Goal: Task Accomplishment & Management: Manage account settings

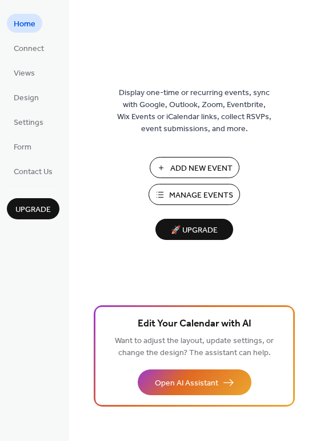
click at [187, 194] on span "Manage Events" at bounding box center [201, 195] width 64 height 12
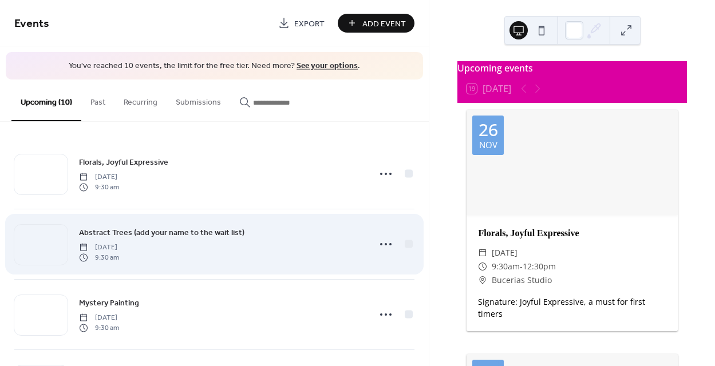
scroll to position [17, 0]
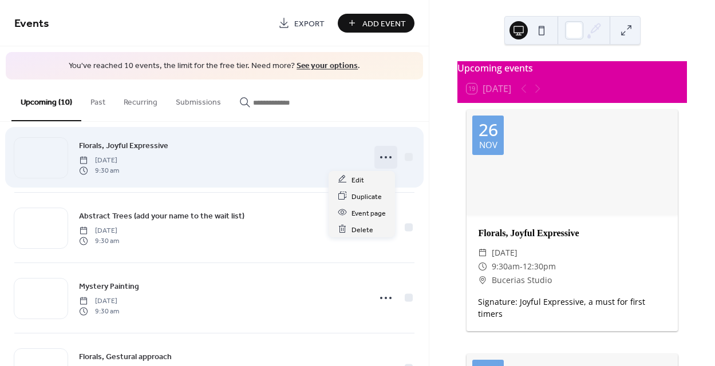
click at [384, 155] on icon at bounding box center [385, 157] width 18 height 18
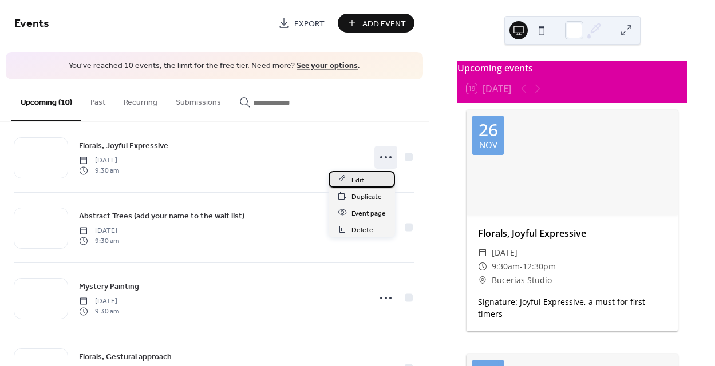
click at [347, 176] on div "Edit" at bounding box center [361, 179] width 66 height 17
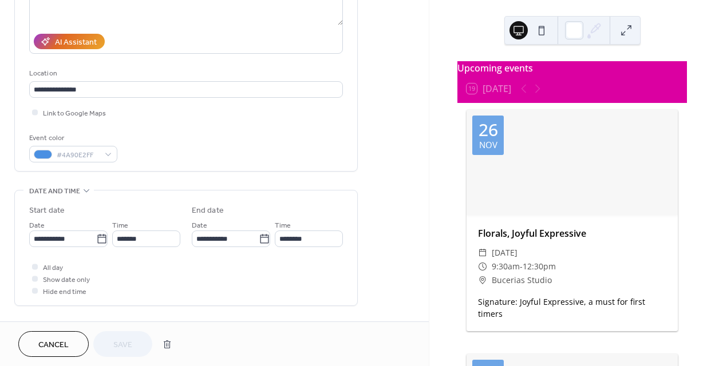
scroll to position [184, 0]
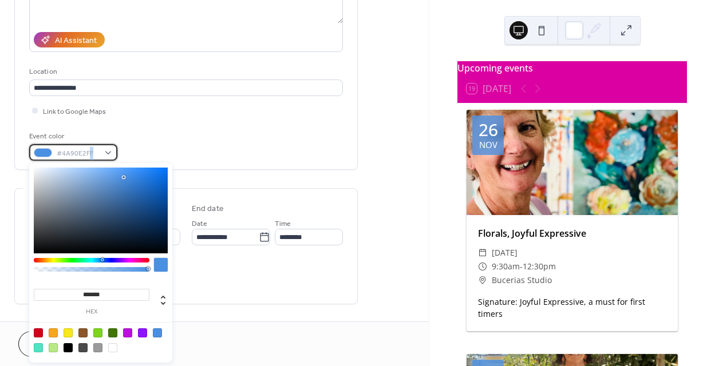
drag, startPoint x: 93, startPoint y: 151, endPoint x: 88, endPoint y: 150, distance: 5.7
click at [88, 151] on span "#4A90E2FF" at bounding box center [78, 154] width 42 height 12
click at [92, 150] on span "#4A90E2FF" at bounding box center [78, 154] width 42 height 12
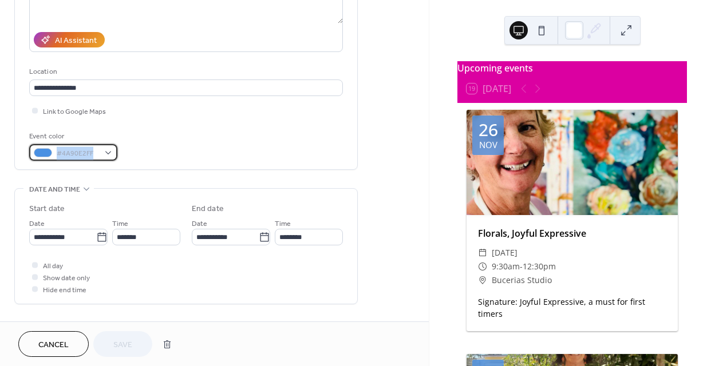
drag, startPoint x: 93, startPoint y: 150, endPoint x: 56, endPoint y: 150, distance: 36.6
click at [55, 150] on div "#4A90E2FF" at bounding box center [73, 152] width 88 height 17
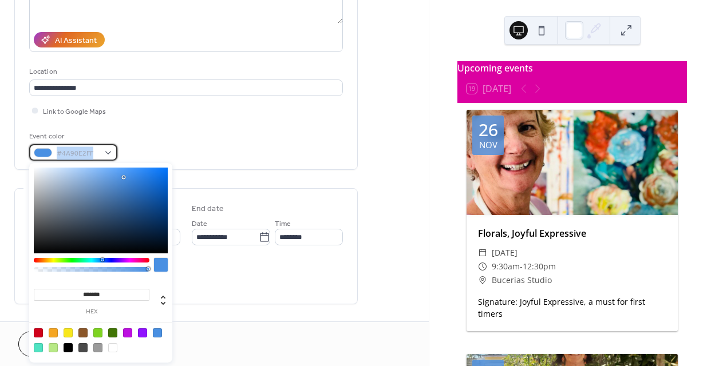
copy div "#4A90E2FF"
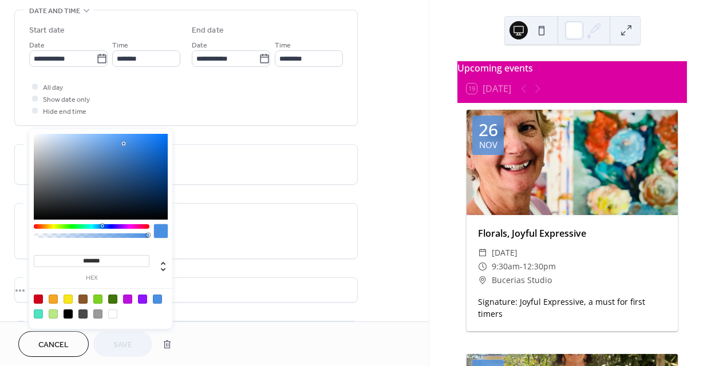
scroll to position [489, 0]
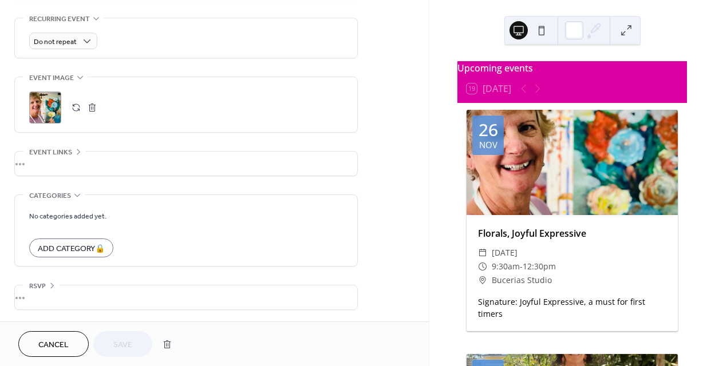
click at [208, 212] on form "No categories added yet. Add Category 🔒" at bounding box center [186, 233] width 314 height 48
click at [50, 345] on span "Cancel" at bounding box center [53, 345] width 30 height 12
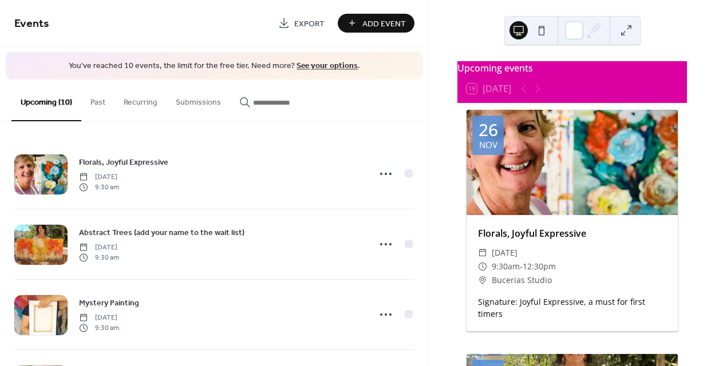
click at [520, 191] on div at bounding box center [571, 162] width 211 height 105
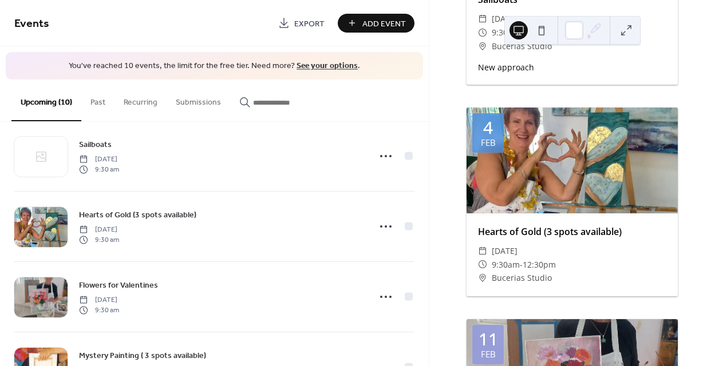
scroll to position [303, 0]
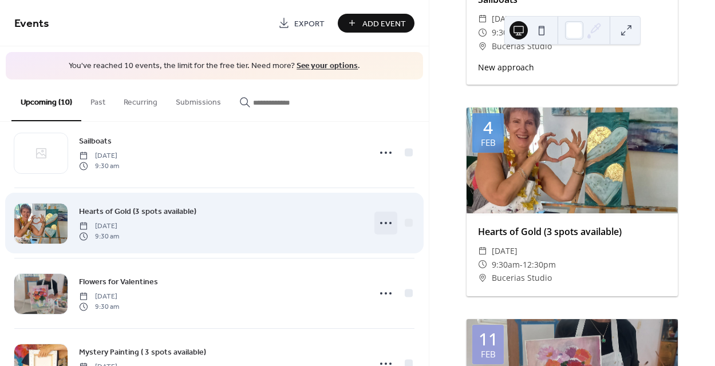
click at [380, 220] on icon at bounding box center [385, 223] width 18 height 18
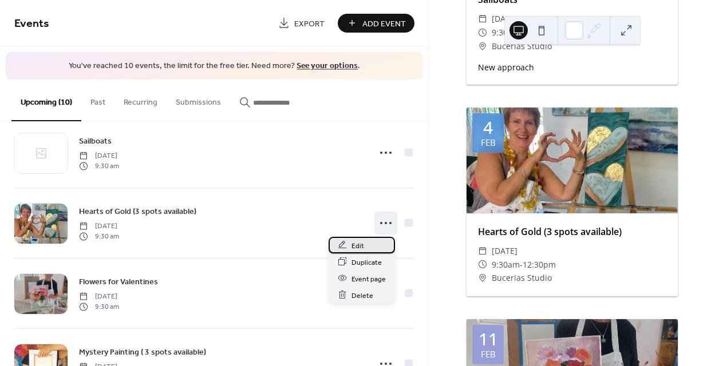
click at [348, 244] on div "Edit" at bounding box center [361, 245] width 66 height 17
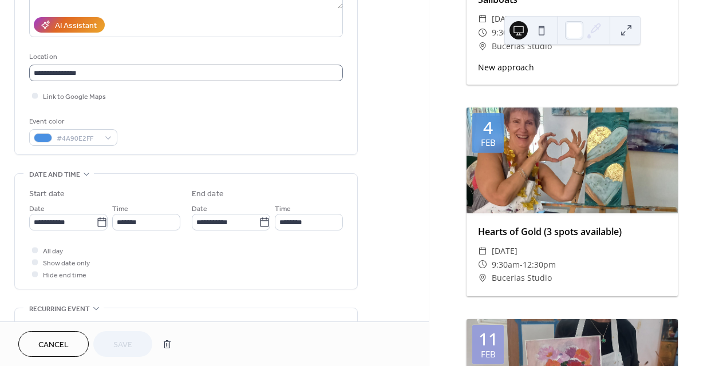
scroll to position [214, 0]
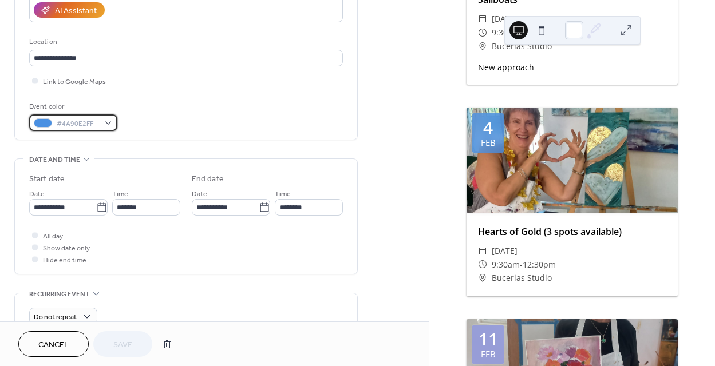
click at [90, 124] on span "#4A90E2FF" at bounding box center [78, 124] width 42 height 12
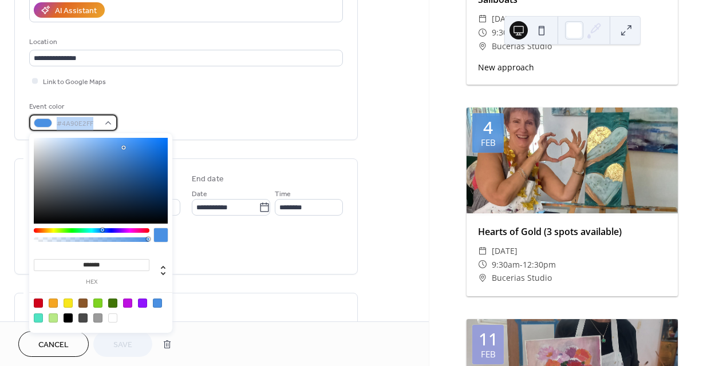
drag, startPoint x: 92, startPoint y: 123, endPoint x: 58, endPoint y: 118, distance: 34.1
click at [58, 118] on span "#4A90E2FF" at bounding box center [78, 124] width 42 height 12
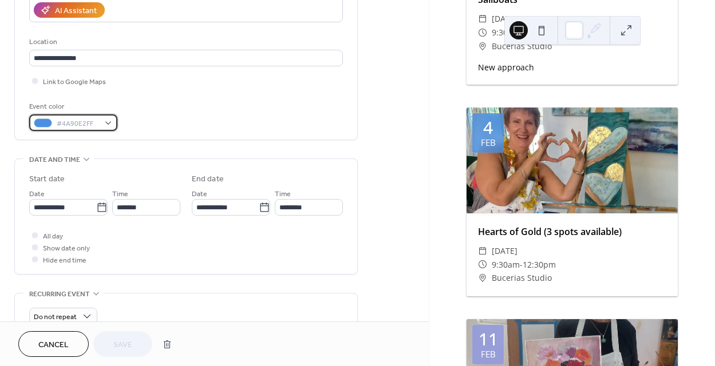
click at [47, 120] on div at bounding box center [43, 122] width 18 height 9
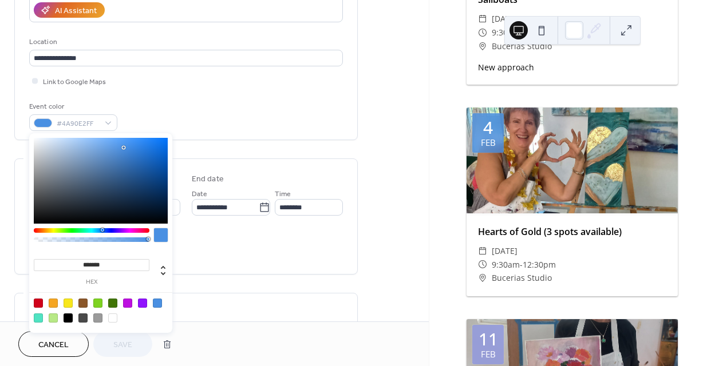
click at [157, 302] on div at bounding box center [157, 303] width 9 height 9
click at [221, 108] on div "Event color #4A90E2FF" at bounding box center [186, 116] width 314 height 30
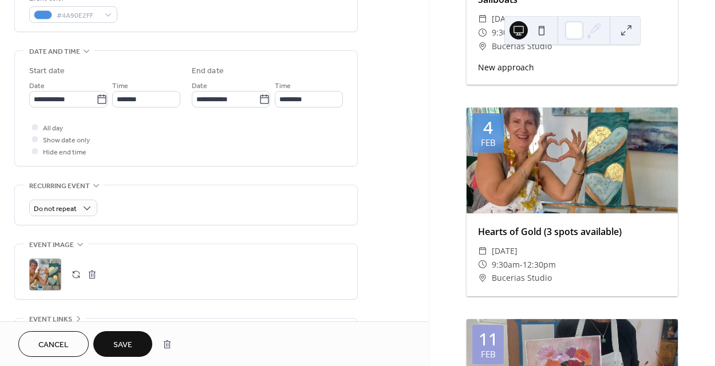
scroll to position [326, 0]
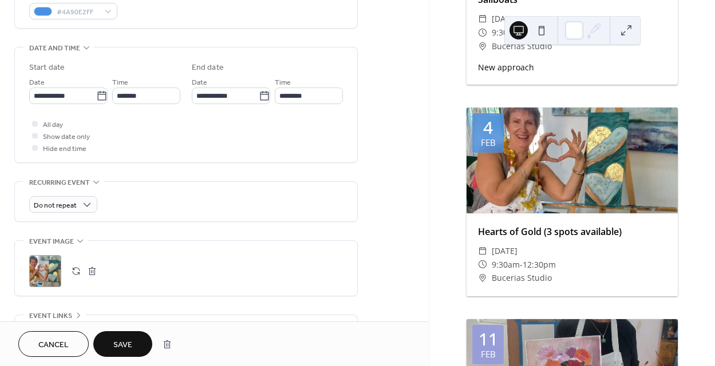
click at [122, 339] on span "Save" at bounding box center [122, 345] width 19 height 12
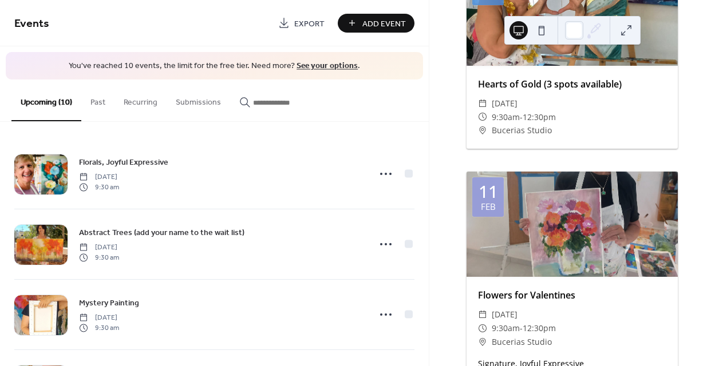
scroll to position [1326, 0]
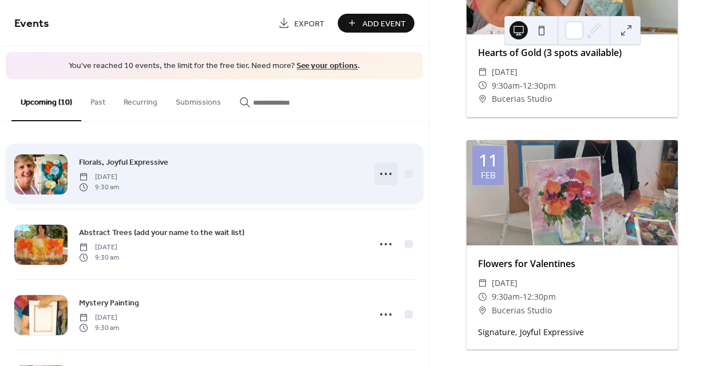
click at [382, 170] on icon at bounding box center [385, 174] width 18 height 18
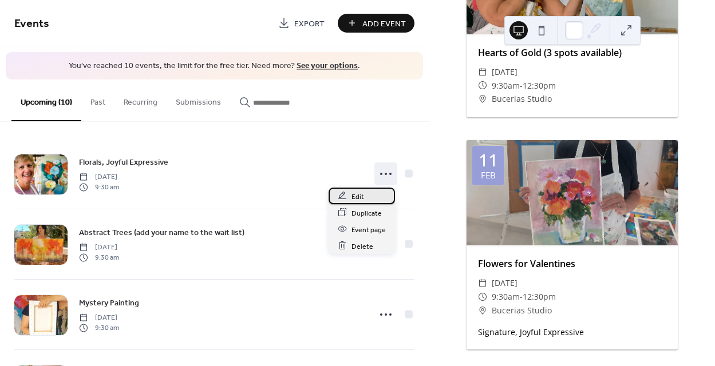
click at [355, 197] on span "Edit" at bounding box center [357, 197] width 13 height 12
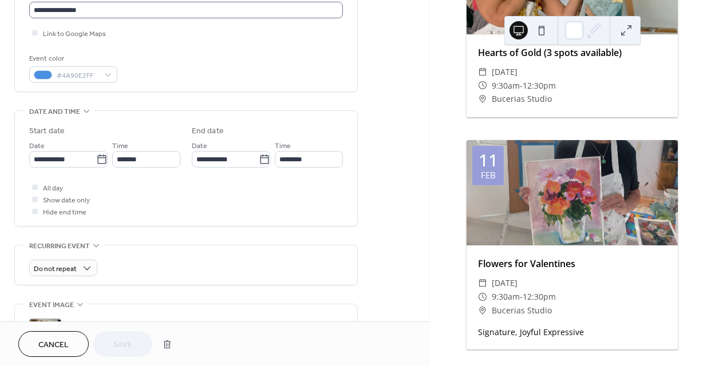
scroll to position [249, 0]
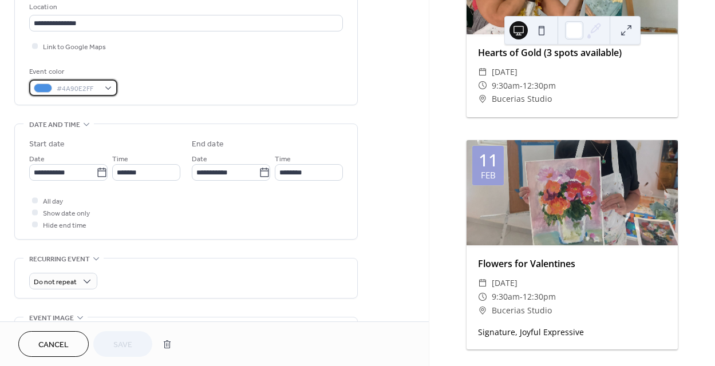
click at [96, 85] on span "#4A90E2FF" at bounding box center [78, 89] width 42 height 12
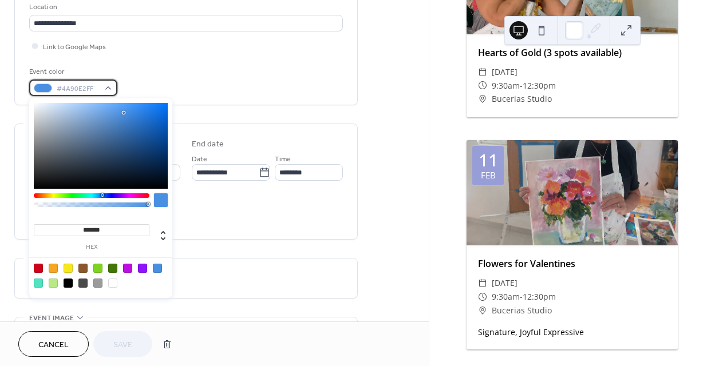
click at [94, 88] on span "#4A90E2FF" at bounding box center [78, 89] width 42 height 12
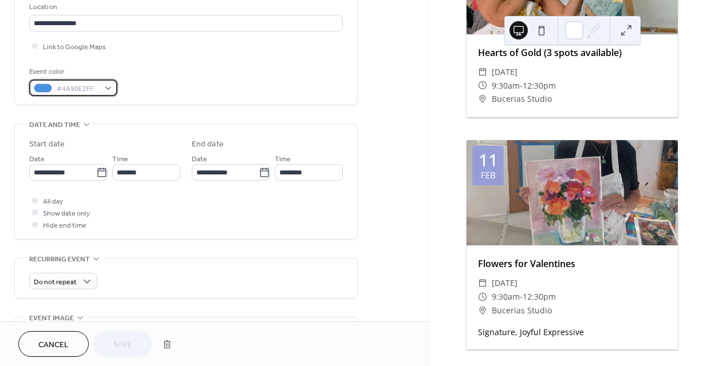
click at [94, 88] on span "#4A90E2FF" at bounding box center [78, 89] width 42 height 12
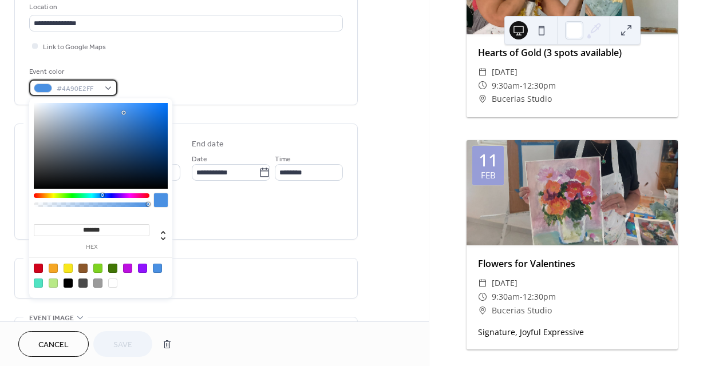
click at [94, 88] on span "#4A90E2FF" at bounding box center [78, 89] width 42 height 12
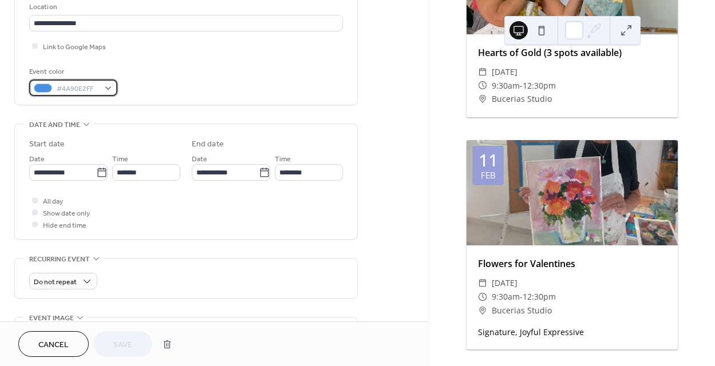
click at [92, 86] on span "#4A90E2FF" at bounding box center [78, 89] width 42 height 12
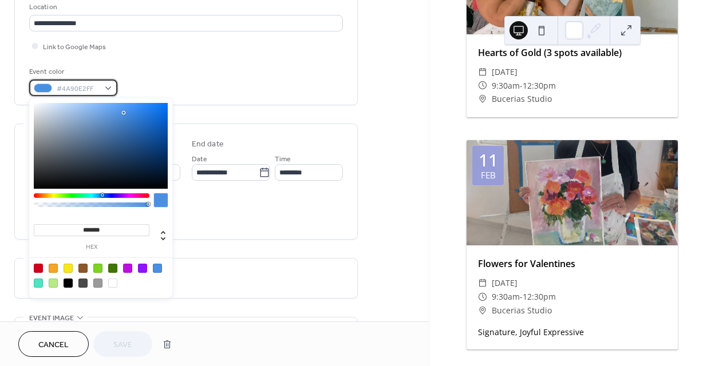
click at [93, 86] on span "#4A90E2FF" at bounding box center [78, 89] width 42 height 12
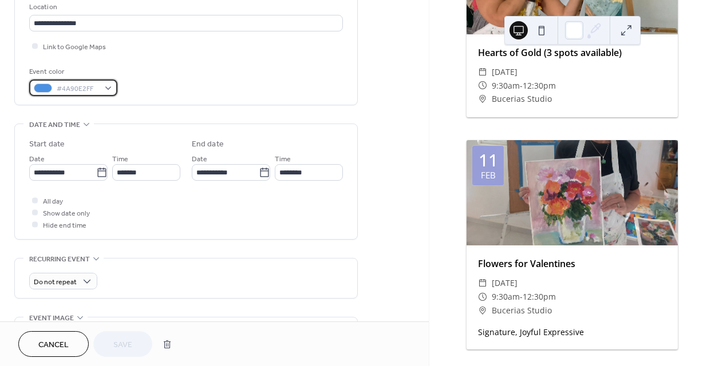
click at [93, 87] on span "#4A90E2FF" at bounding box center [78, 89] width 42 height 12
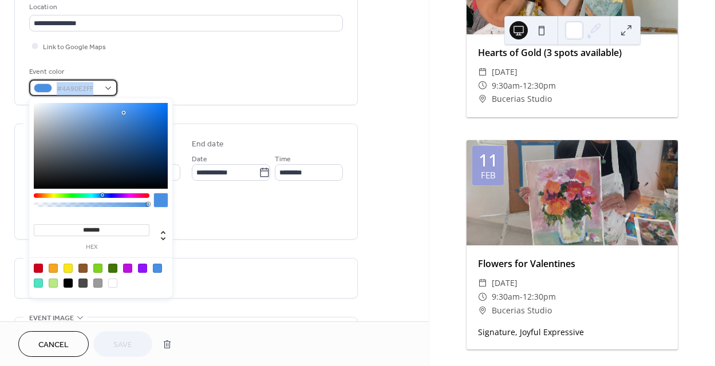
drag, startPoint x: 92, startPoint y: 87, endPoint x: 54, endPoint y: 87, distance: 37.2
click at [54, 88] on div "#4A90E2FF" at bounding box center [73, 88] width 88 height 17
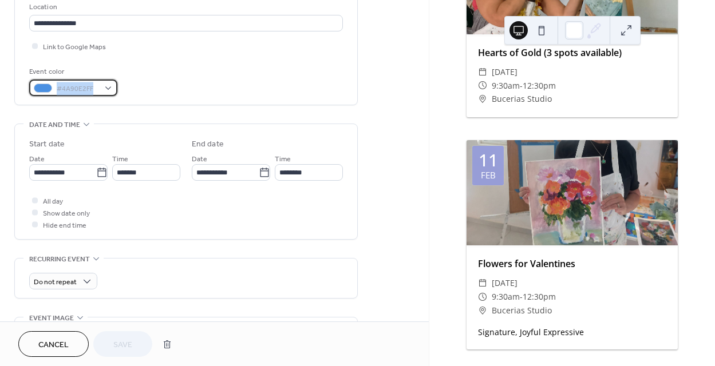
copy div "#4A90E2FF"
click at [59, 341] on span "Cancel" at bounding box center [53, 345] width 30 height 12
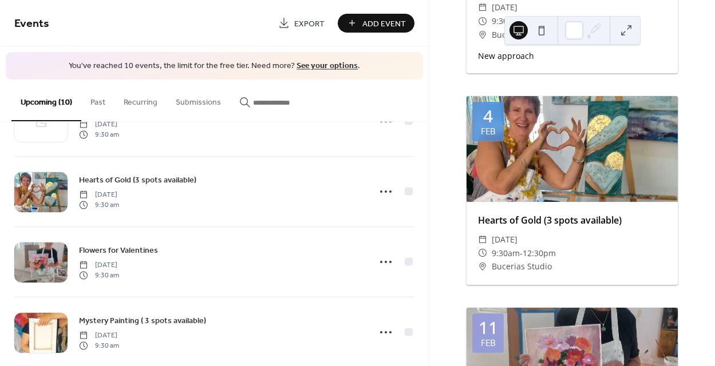
scroll to position [1053, 0]
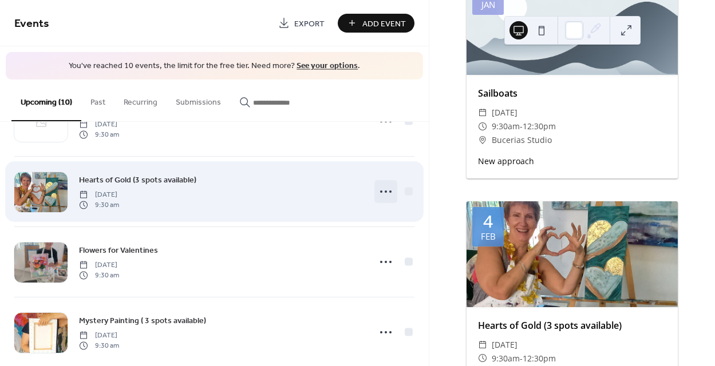
click at [384, 191] on circle at bounding box center [385, 192] width 2 height 2
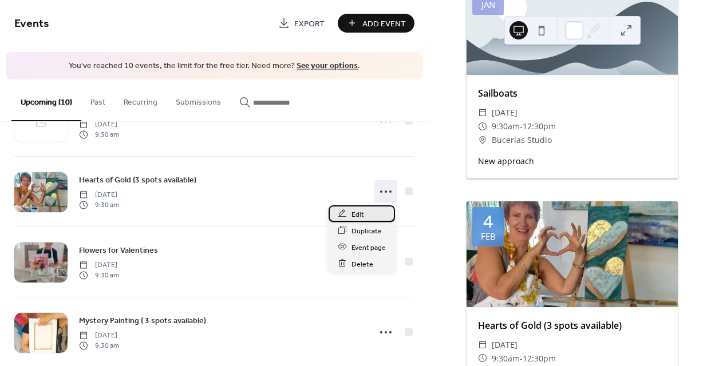
click at [354, 213] on span "Edit" at bounding box center [357, 214] width 13 height 12
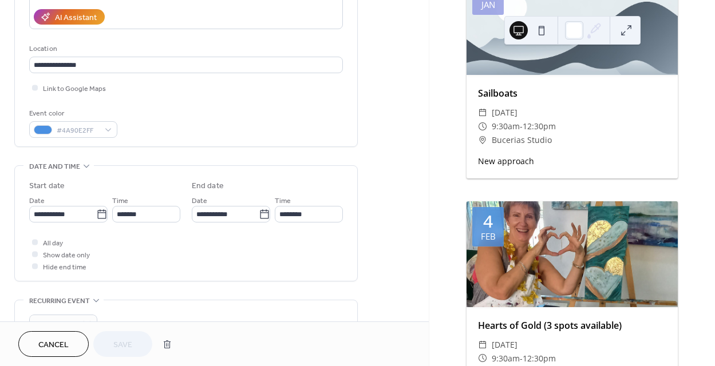
scroll to position [216, 0]
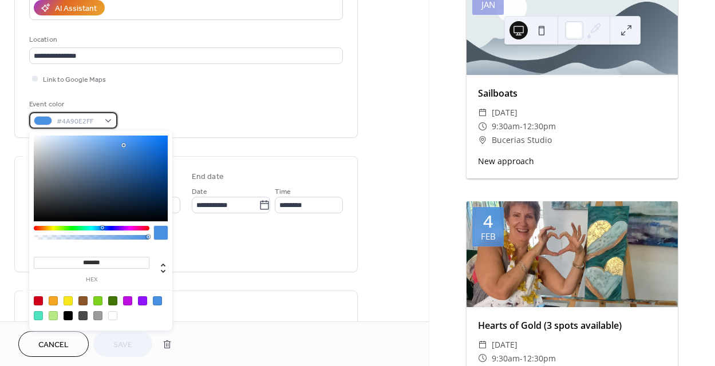
click at [89, 121] on span "#4A90E2FF" at bounding box center [78, 122] width 42 height 12
drag, startPoint x: 93, startPoint y: 121, endPoint x: 56, endPoint y: 122, distance: 36.6
click at [55, 122] on div "#4A90E2FF" at bounding box center [73, 120] width 88 height 17
